Goal: Check status: Check status

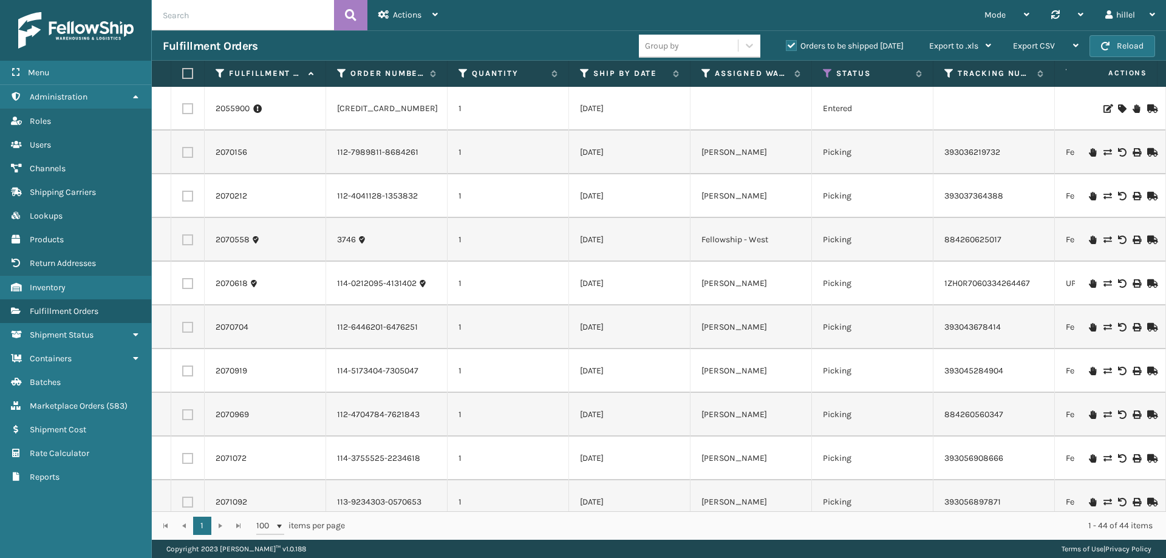
scroll to position [850, 0]
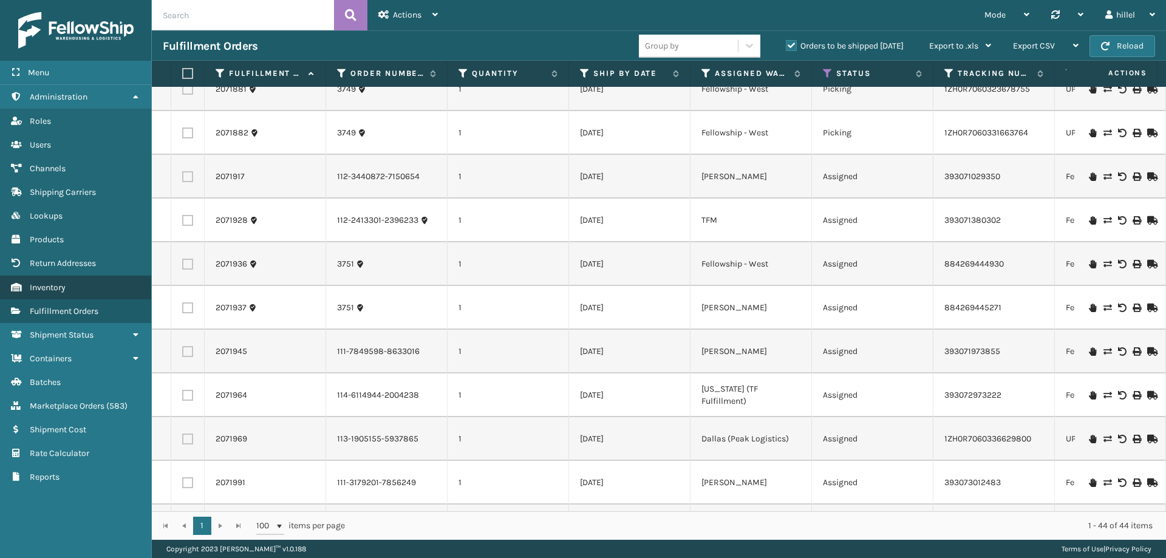
click at [64, 279] on link "Inventory" at bounding box center [75, 288] width 151 height 24
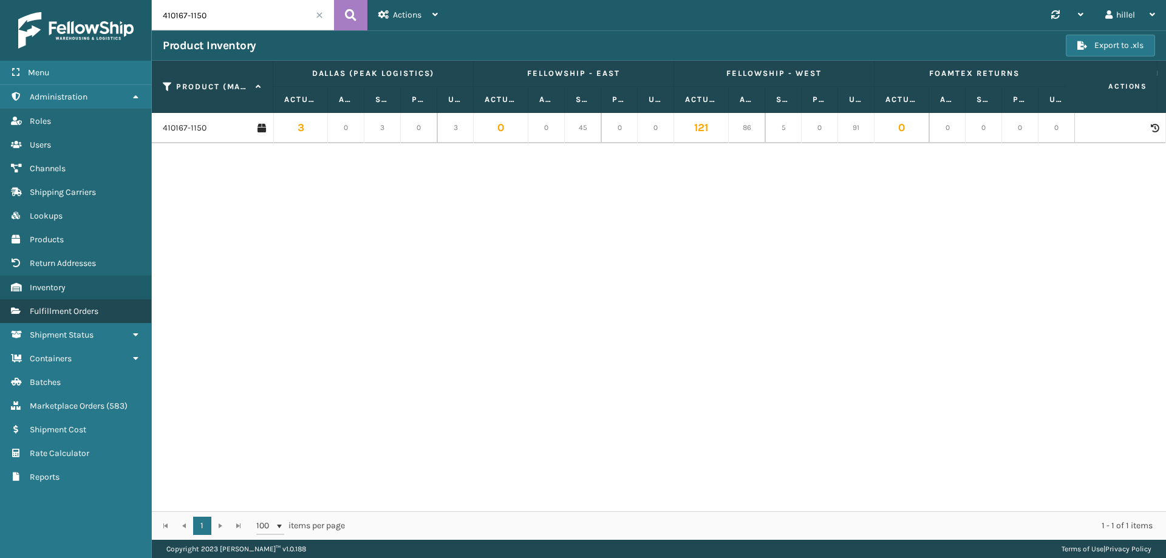
click at [70, 317] on link "Fulfillment Orders" at bounding box center [75, 311] width 151 height 24
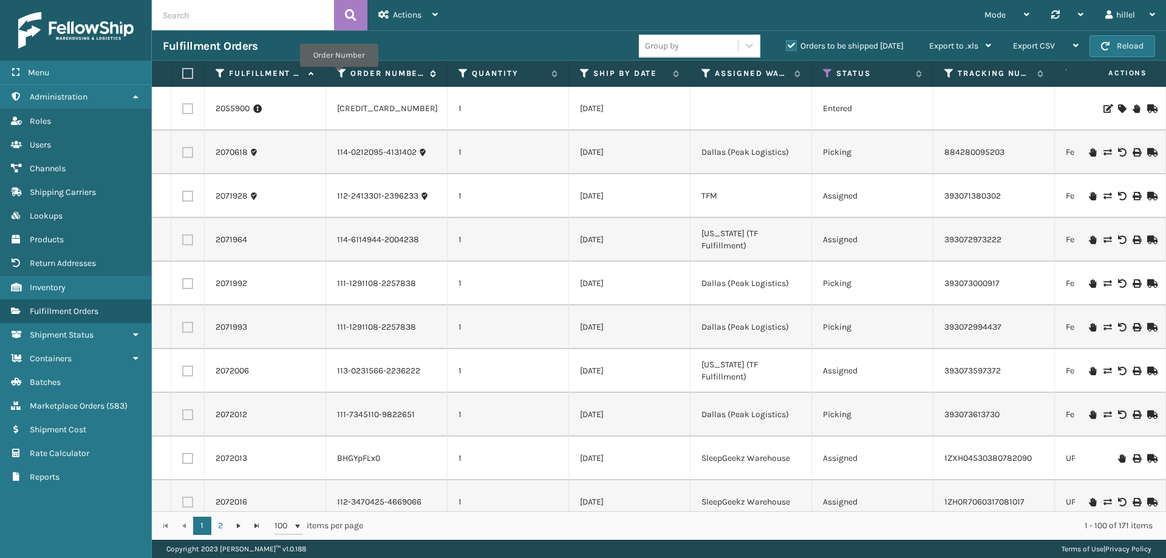
click at [339, 75] on icon at bounding box center [342, 73] width 10 height 11
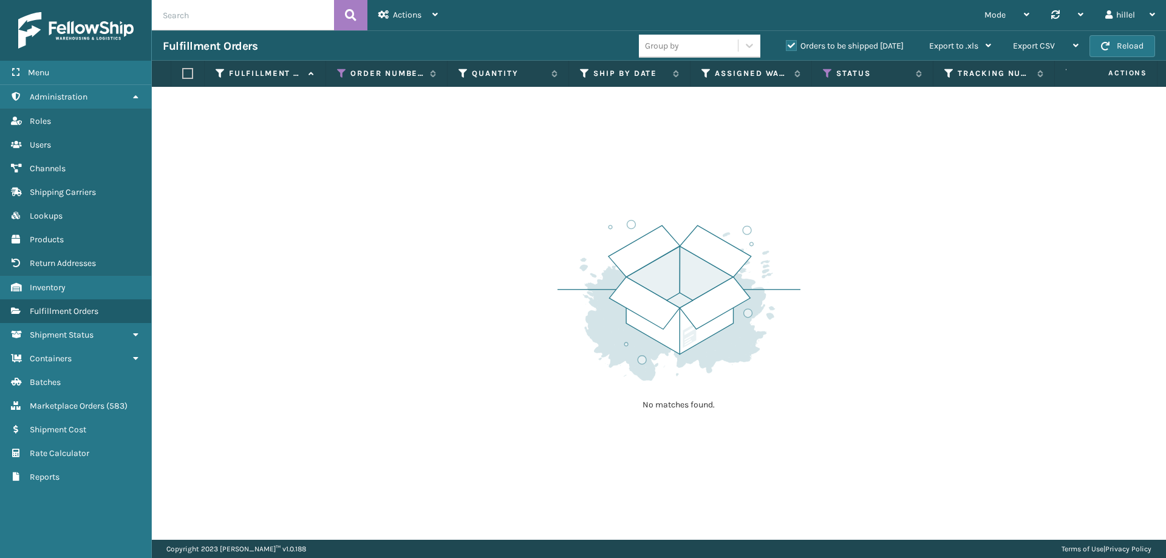
click at [789, 46] on label "Orders to be shipped [DATE]" at bounding box center [845, 46] width 118 height 10
click at [786, 46] on input "Orders to be shipped [DATE]" at bounding box center [786, 43] width 1 height 8
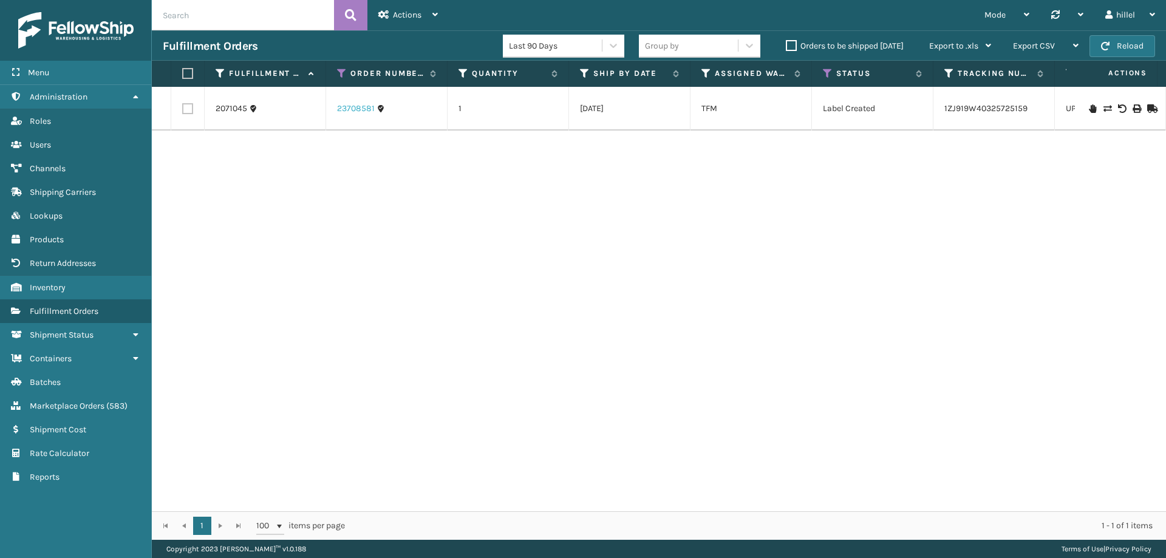
drag, startPoint x: 342, startPoint y: 72, endPoint x: 348, endPoint y: 103, distance: 31.0
click at [342, 72] on icon at bounding box center [342, 73] width 10 height 11
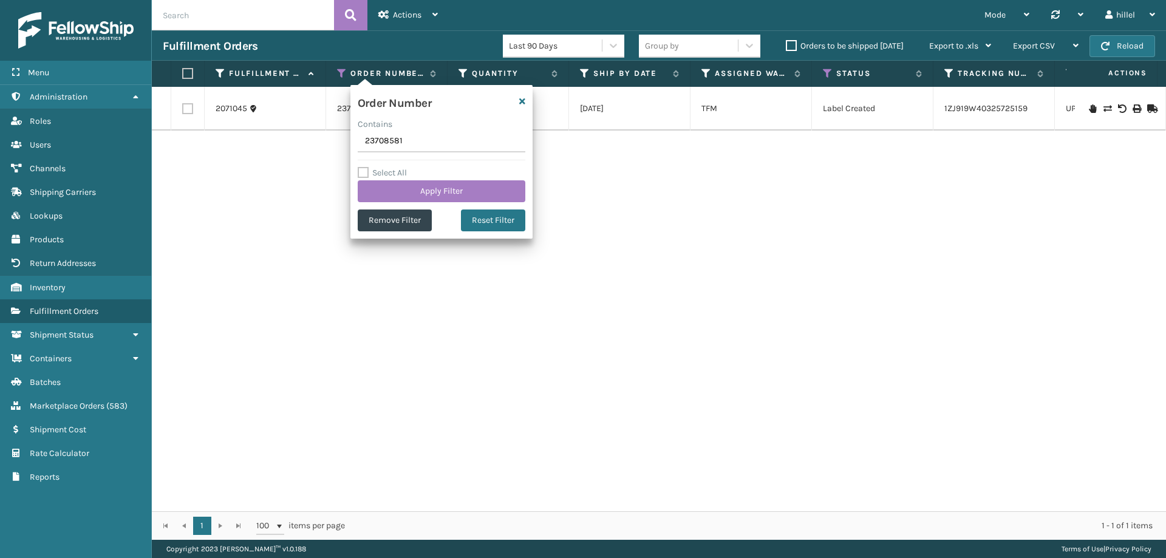
drag, startPoint x: 416, startPoint y: 141, endPoint x: 347, endPoint y: 154, distance: 70.4
click at [321, 143] on section "Fulfillment Orders Last 90 Days Group by Orders to be shipped [DATE] Export to …" at bounding box center [659, 284] width 1014 height 509
type input "23709186"
click at [427, 180] on div "Select All Apply Filter" at bounding box center [442, 184] width 168 height 36
click at [428, 192] on button "Apply Filter" at bounding box center [442, 191] width 168 height 22
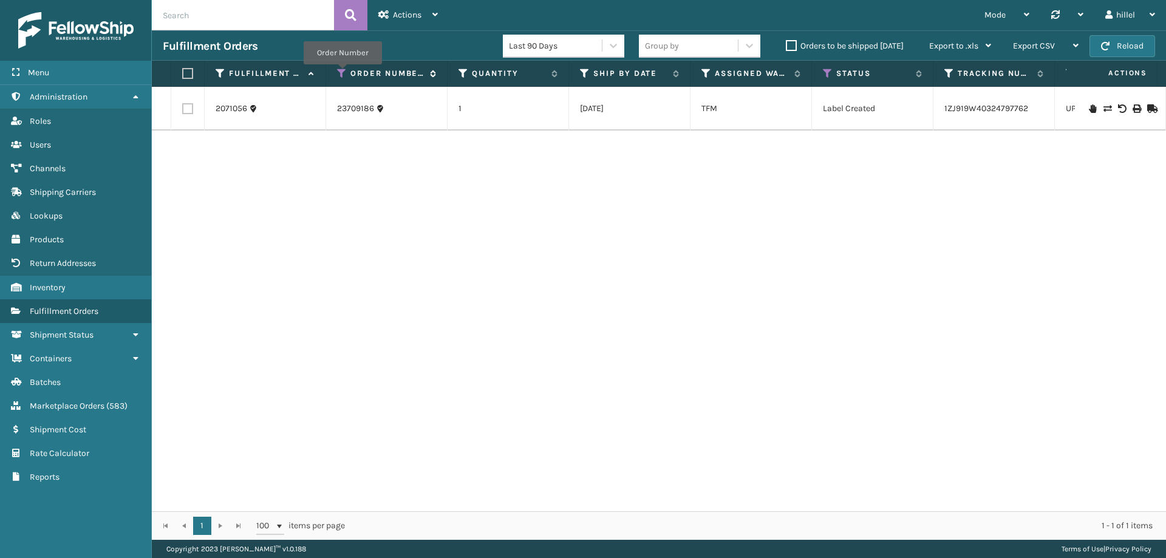
click at [342, 73] on icon at bounding box center [342, 73] width 10 height 11
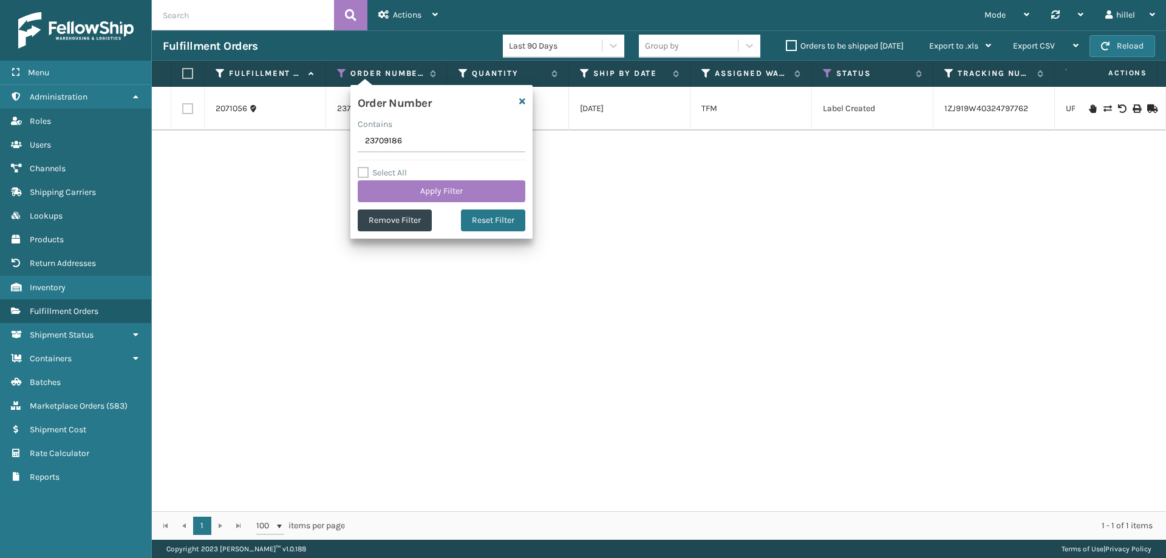
drag, startPoint x: 413, startPoint y: 135, endPoint x: 322, endPoint y: 136, distance: 91.7
click at [322, 136] on section "Fulfillment Orders Last 90 Days Group by Orders to be shipped [DATE] Export to …" at bounding box center [659, 284] width 1014 height 509
click at [443, 192] on button "Apply Filter" at bounding box center [442, 191] width 168 height 22
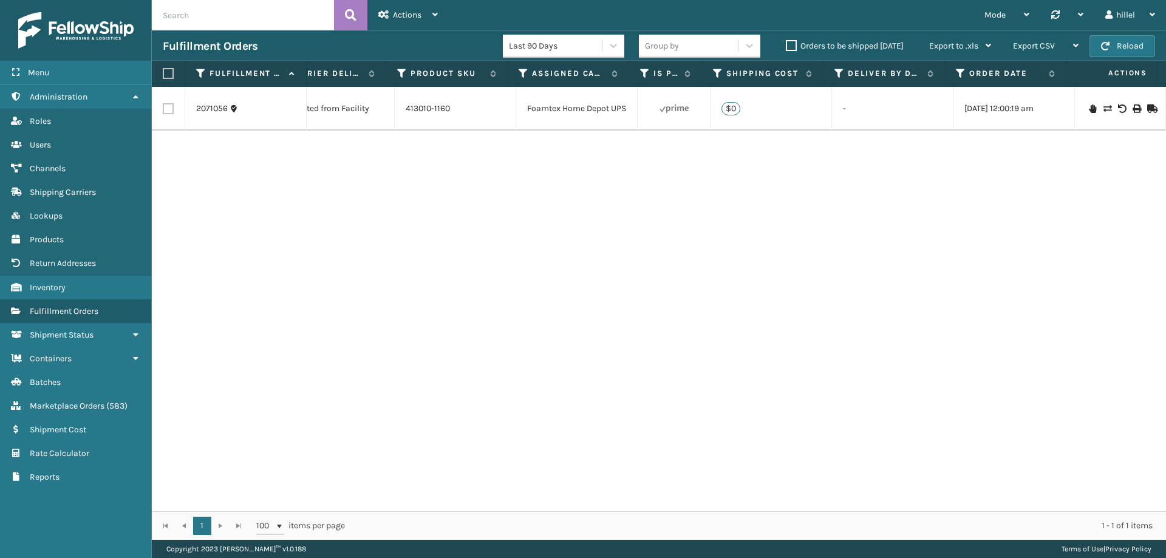
scroll to position [0, 1122]
